Goal: Information Seeking & Learning: Check status

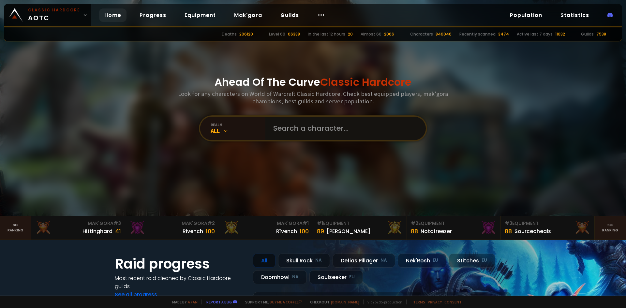
click at [290, 127] on input "text" at bounding box center [343, 128] width 149 height 23
type input "axeldar"
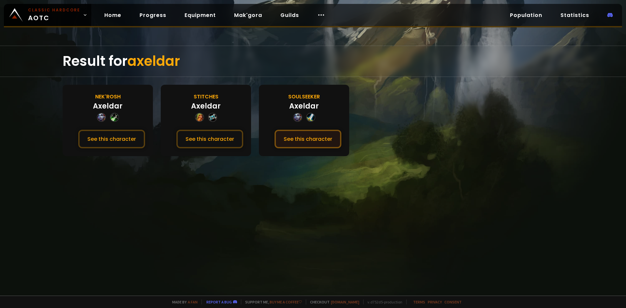
click at [308, 136] on button "See this character" at bounding box center [307, 139] width 67 height 19
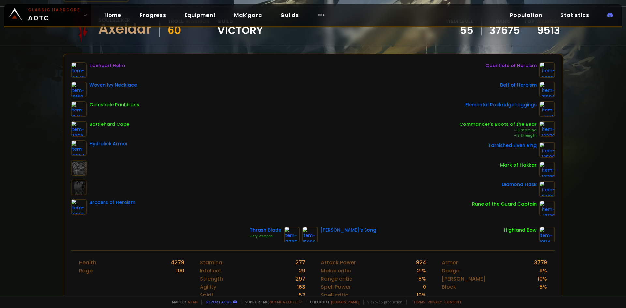
scroll to position [65, 0]
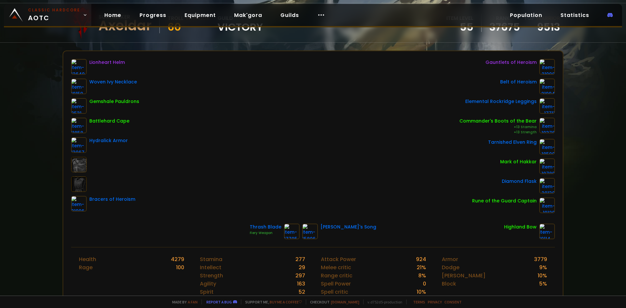
click at [58, 10] on small "Classic Hardcore" at bounding box center [54, 10] width 52 height 6
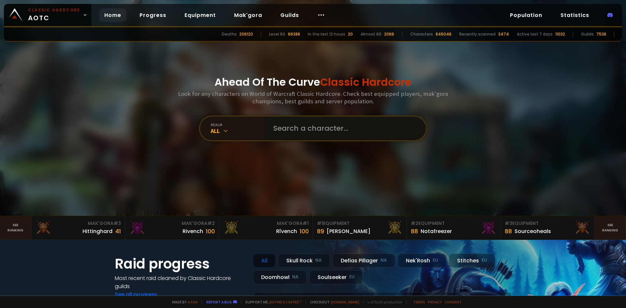
click at [305, 125] on input "text" at bounding box center [343, 128] width 149 height 23
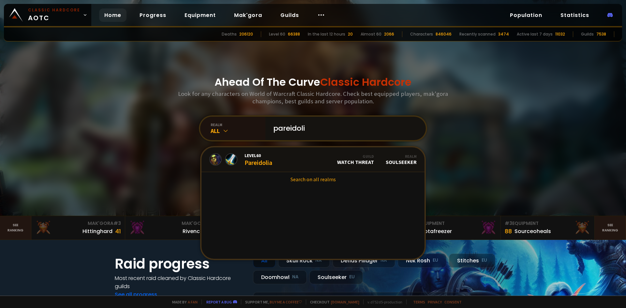
type input "pareidolia"
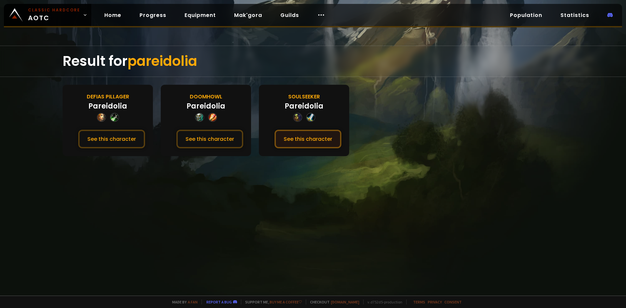
click at [295, 143] on button "See this character" at bounding box center [307, 139] width 67 height 19
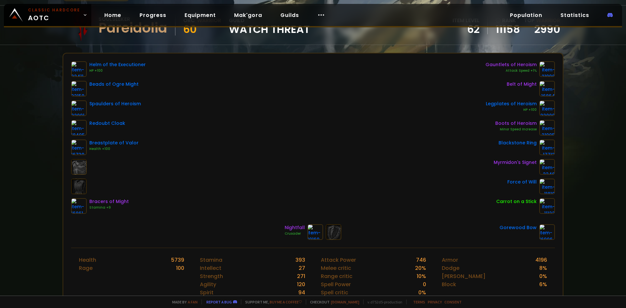
scroll to position [65, 0]
